Goal: Task Accomplishment & Management: Complete application form

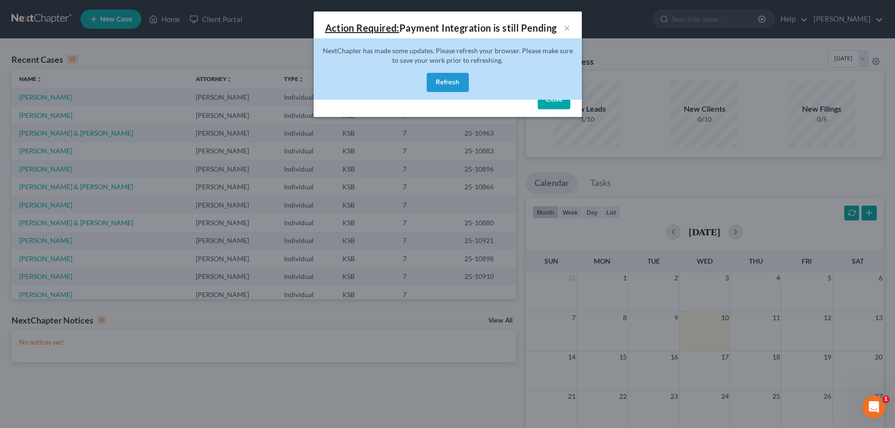
click at [445, 82] on button "Refresh" at bounding box center [448, 82] width 42 height 19
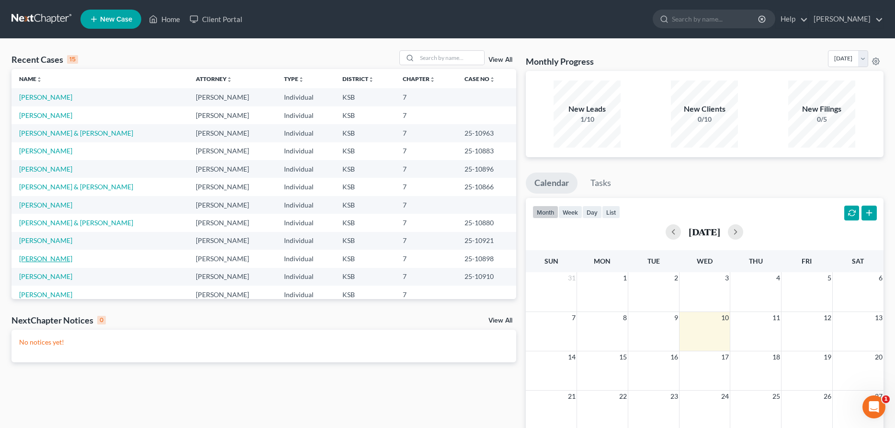
click at [39, 259] on link "[PERSON_NAME]" at bounding box center [45, 258] width 53 height 8
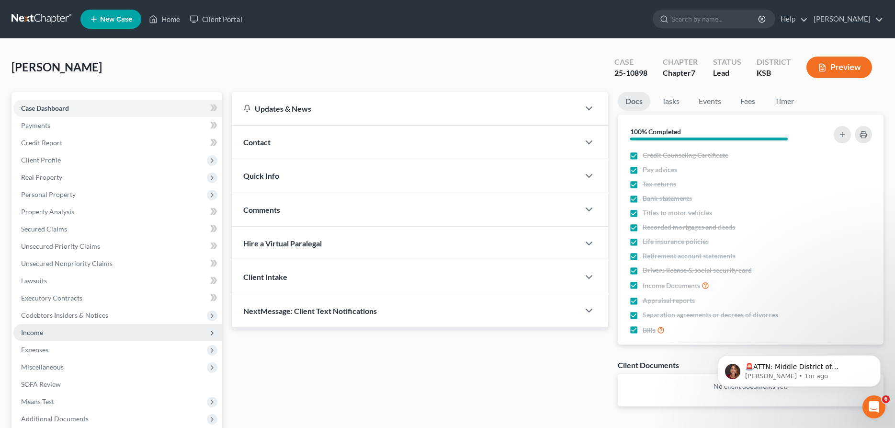
click at [54, 333] on span "Income" at bounding box center [117, 332] width 209 height 17
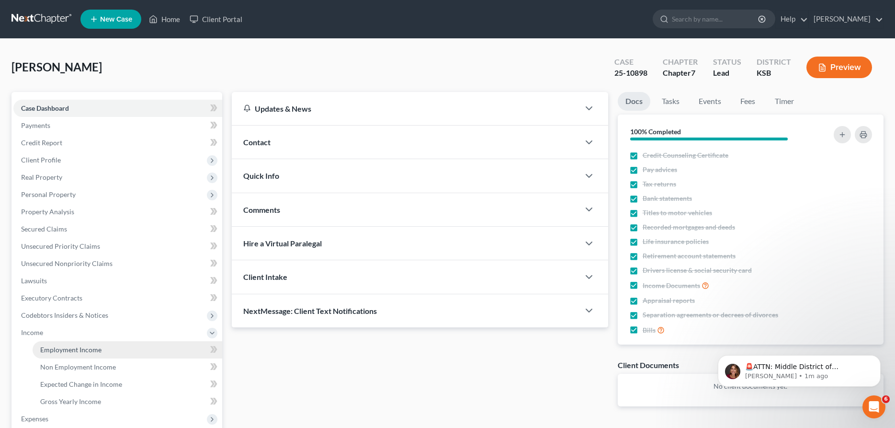
click at [68, 348] on span "Employment Income" at bounding box center [70, 349] width 61 height 8
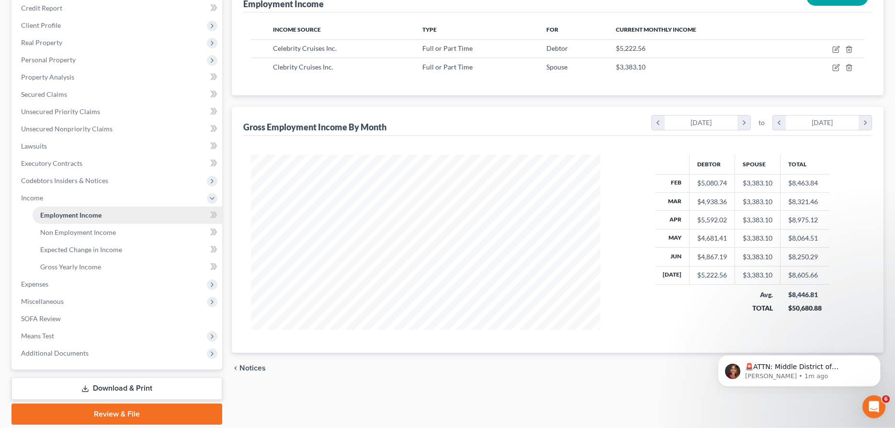
scroll to position [147, 0]
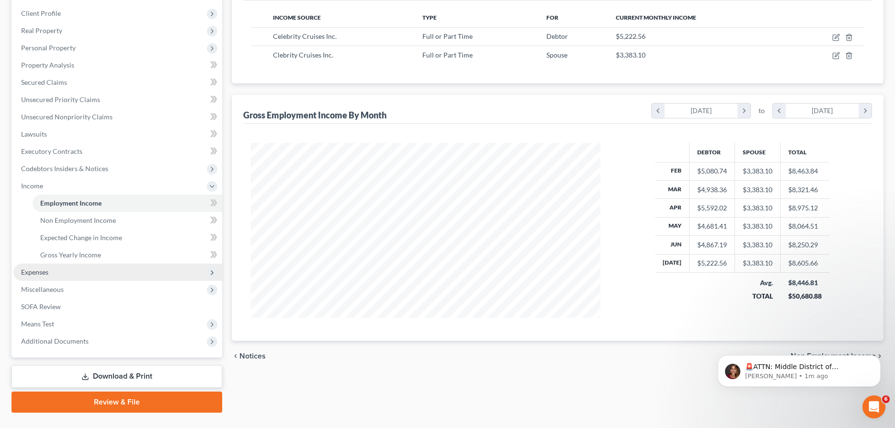
click at [65, 267] on span "Expenses" at bounding box center [117, 271] width 209 height 17
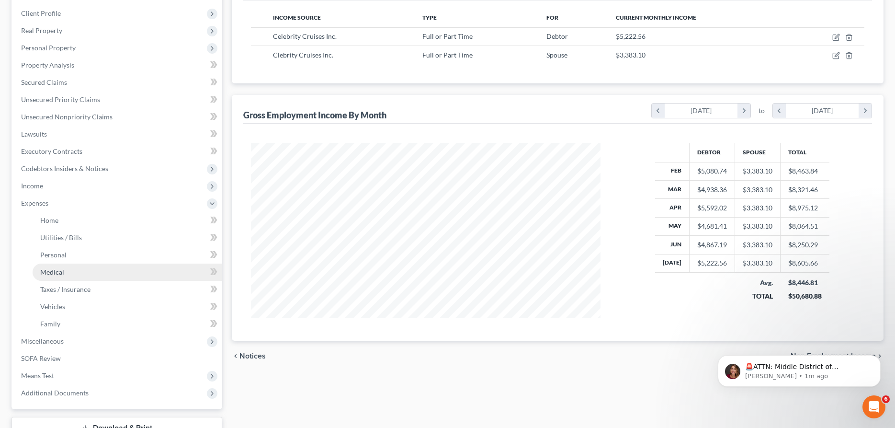
click at [90, 275] on link "Medical" at bounding box center [128, 271] width 190 height 17
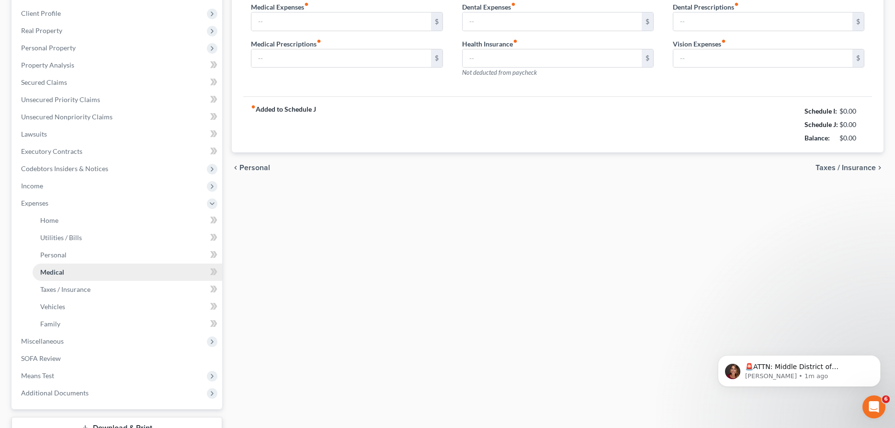
type input "150.00"
type input "50.00"
type input "0.00"
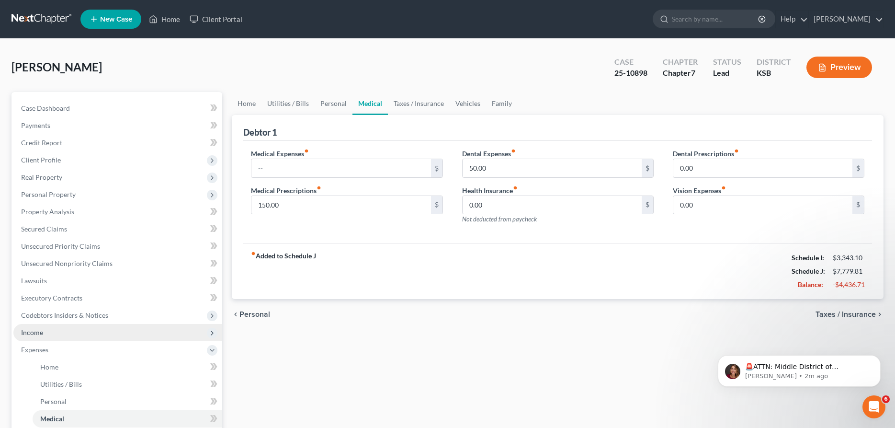
click at [22, 330] on span "Income" at bounding box center [32, 332] width 22 height 8
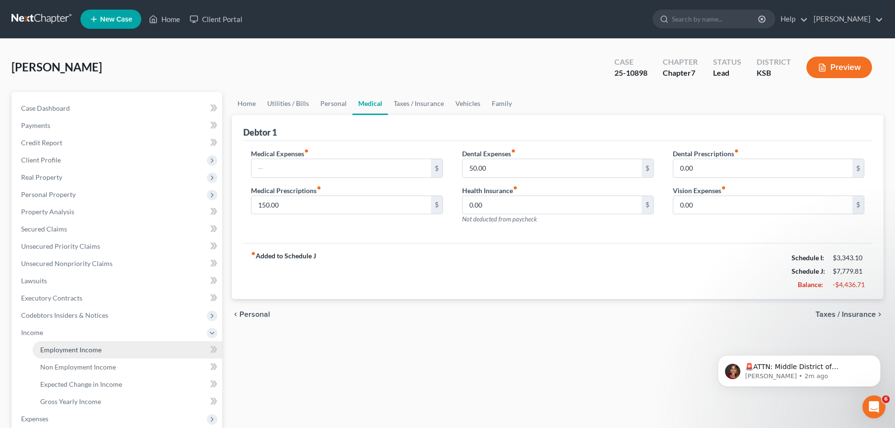
click at [51, 345] on span "Employment Income" at bounding box center [70, 349] width 61 height 8
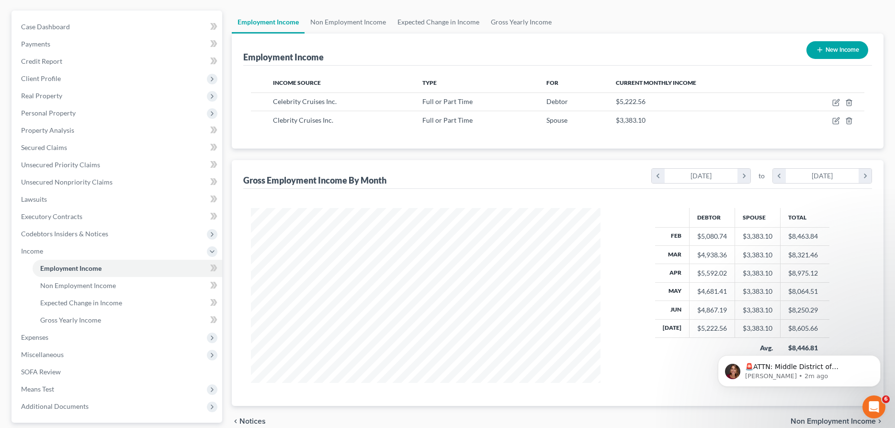
scroll to position [98, 0]
